Goal: Task Accomplishment & Management: Manage account settings

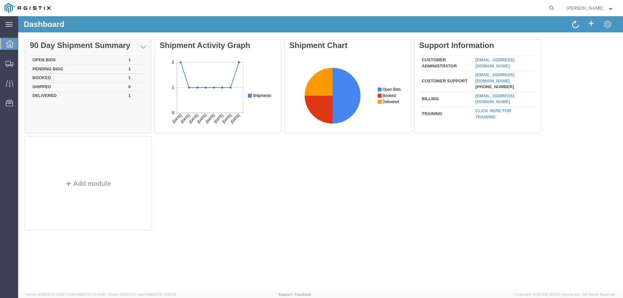
click at [91, 61] on td "Open Bids" at bounding box center [78, 60] width 96 height 9
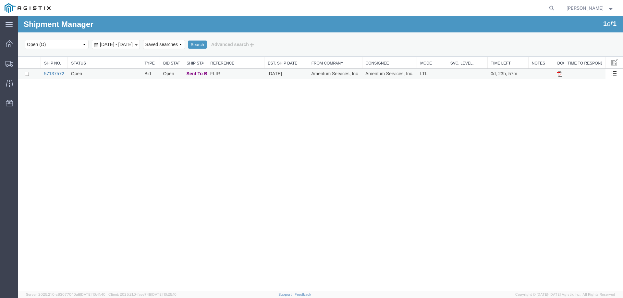
click at [56, 72] on link "57137572" at bounding box center [54, 73] width 20 height 5
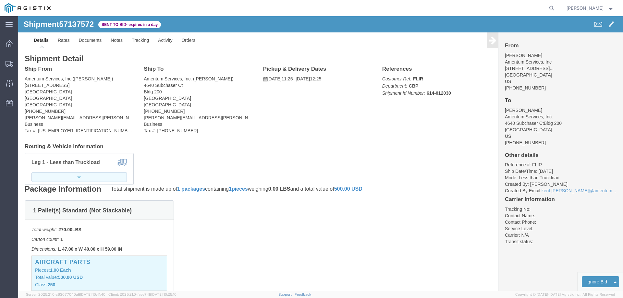
click button "button"
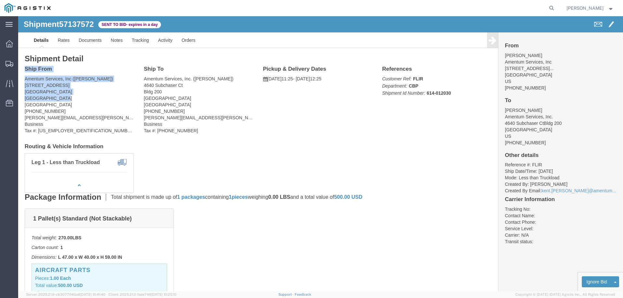
drag, startPoint x: 41, startPoint y: 83, endPoint x: 6, endPoint y: 56, distance: 44.2
click div "Ship From Amentum Services, Inc ([PERSON_NAME]) [STREET_ADDRESS] [PHONE_NUMBER]…"
copy div "Ship From Amentum Services, Inc ([PERSON_NAME]) [STREET_ADDRESS]"
drag, startPoint x: 172, startPoint y: 82, endPoint x: 126, endPoint y: 56, distance: 53.6
click div "Ship To Amentum Services, Inc. ([PERSON_NAME]) [STREET_ADDRESS] [PHONE_NUMBER] …"
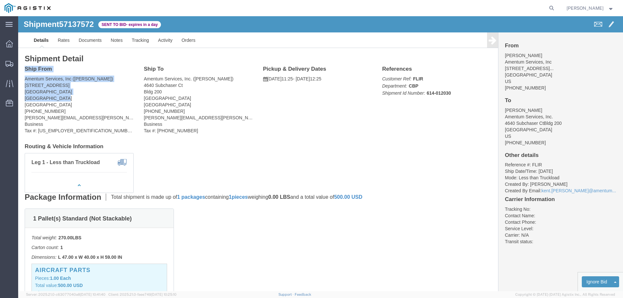
copy div "Ship To Amentum Services, Inc. ([PERSON_NAME]) [STREET_ADDRESS]"
click div "Ship From Amentum Services, Inc ([PERSON_NAME]) [STREET_ADDRESS] [PHONE_NUMBER]…"
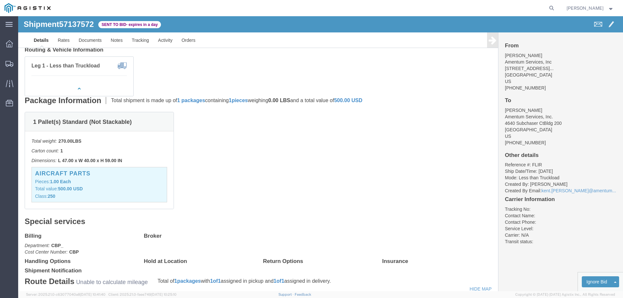
scroll to position [97, 0]
click div "1 Pallet(s) Standard (Not Stackable) Total weight: 270.00 LBS Carton count: 1 D…"
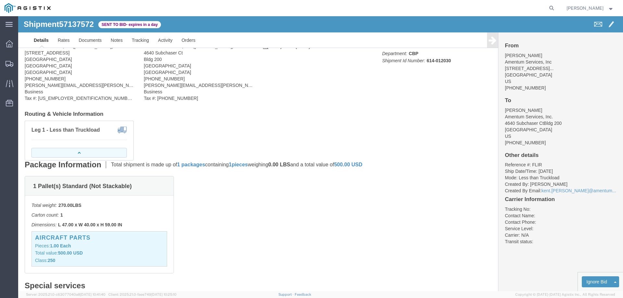
click button "button"
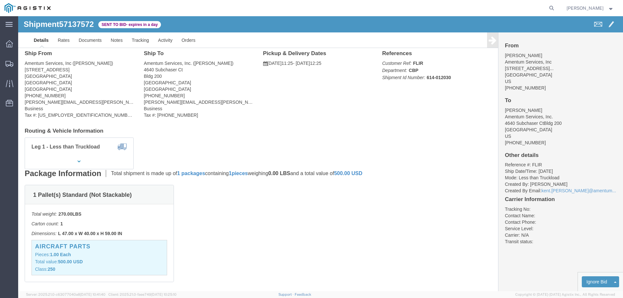
scroll to position [0, 0]
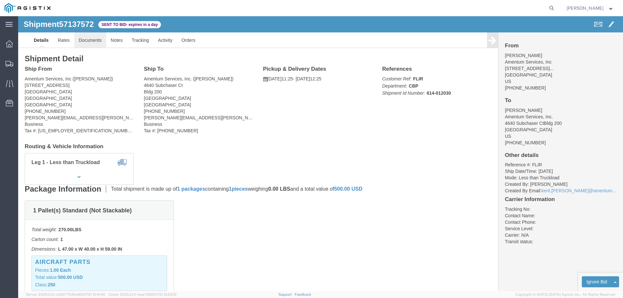
click link "Documents"
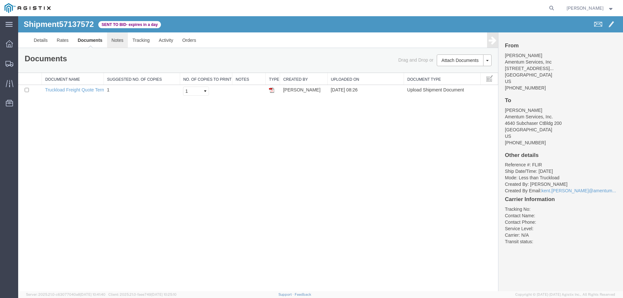
click at [117, 43] on link "Notes" at bounding box center [117, 40] width 21 height 16
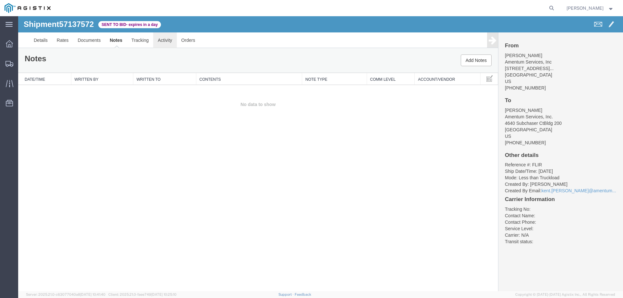
click at [161, 41] on link "Activity" at bounding box center [164, 40] width 23 height 16
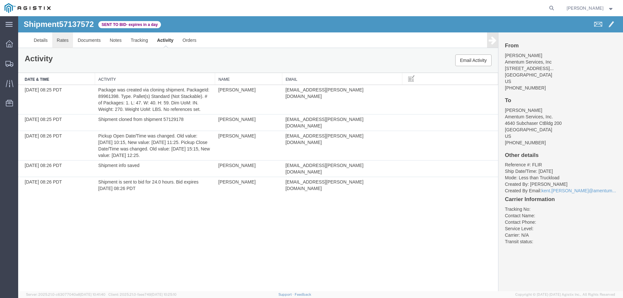
click at [62, 41] on link "Rates" at bounding box center [62, 40] width 21 height 16
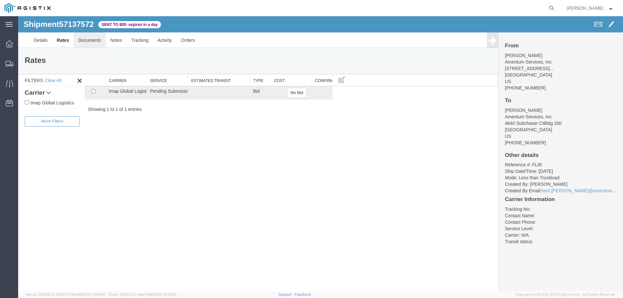
click at [93, 40] on link "Documents" at bounding box center [90, 40] width 32 height 16
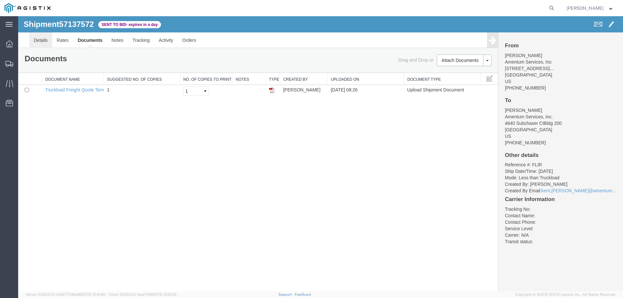
click at [46, 41] on link "Details" at bounding box center [40, 40] width 23 height 16
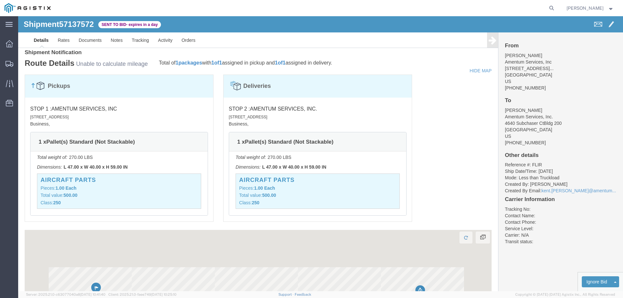
scroll to position [324, 0]
